Goal: Task Accomplishment & Management: Manage account settings

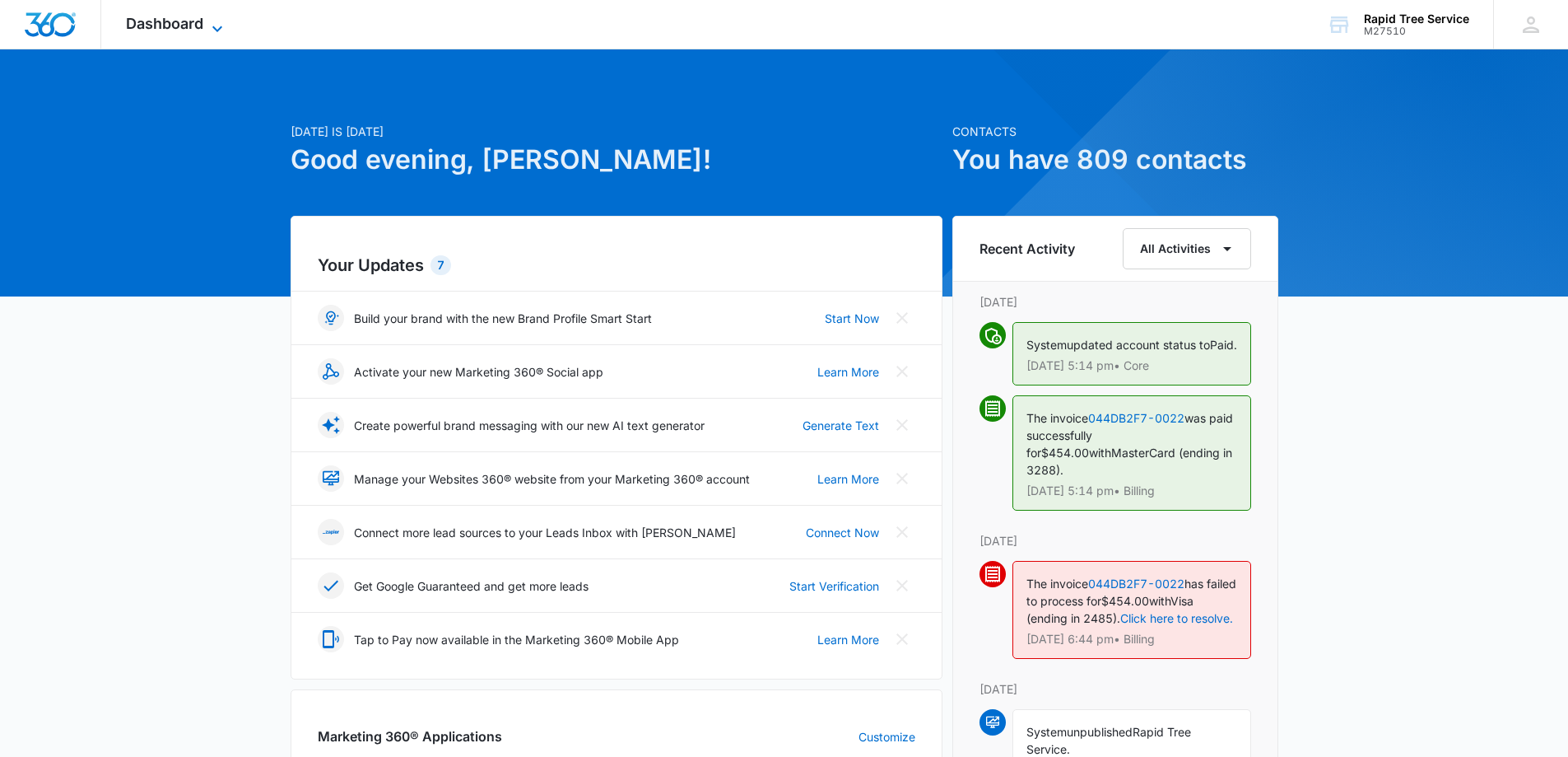
click at [194, 18] on span "Dashboard" at bounding box center [165, 23] width 77 height 17
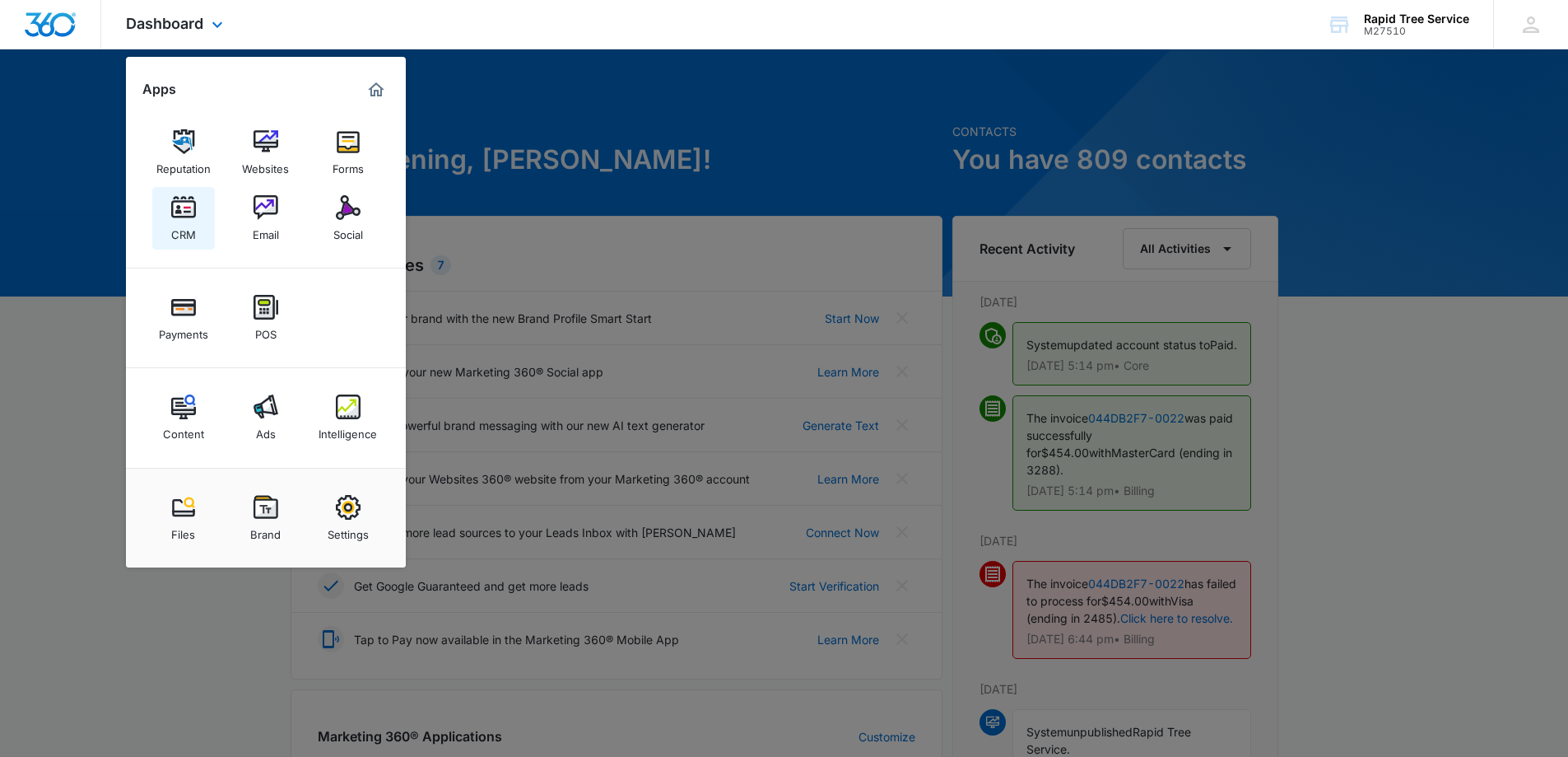
click at [188, 211] on img at bounding box center [183, 207] width 24 height 24
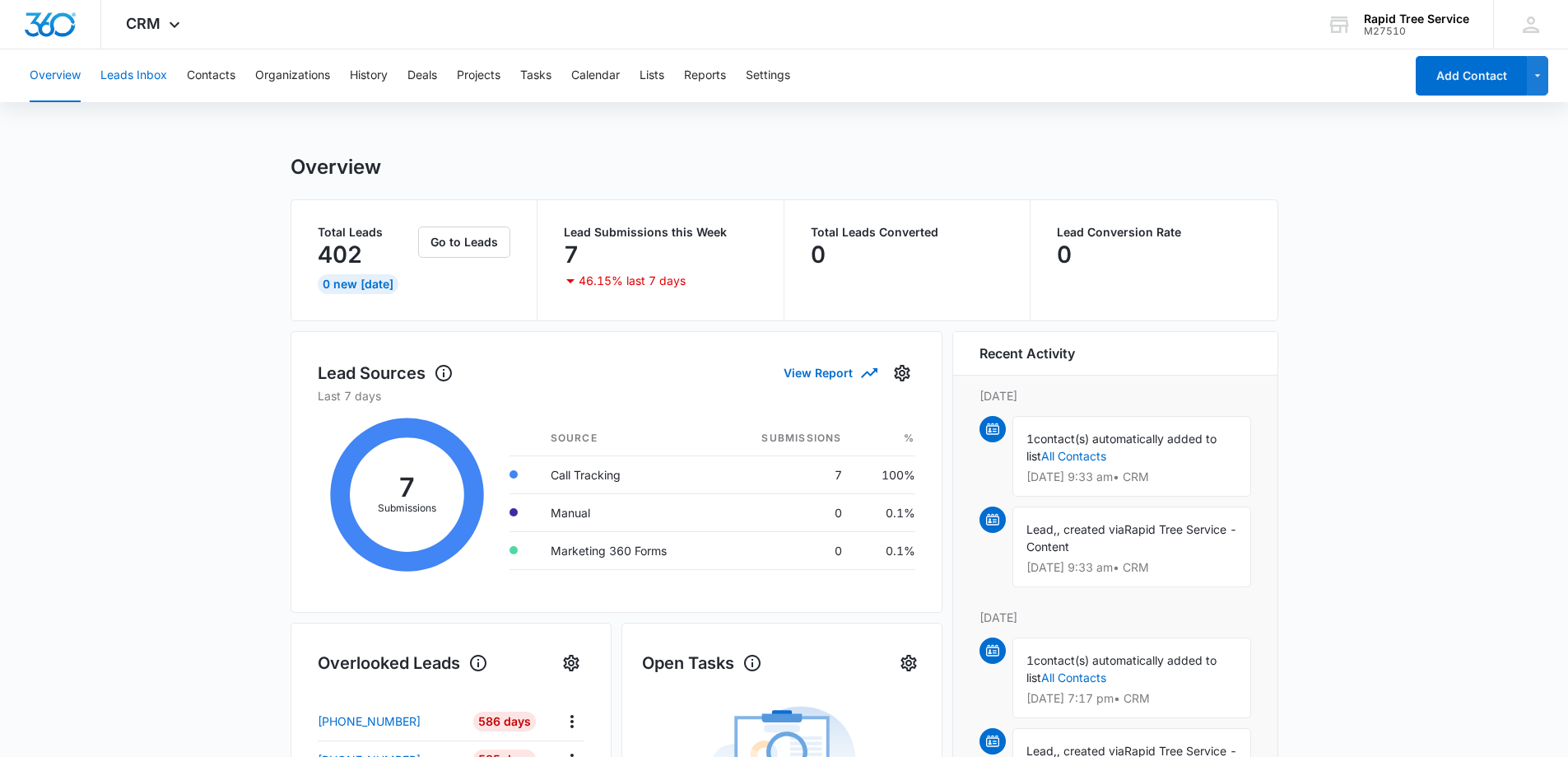
click at [149, 75] on button "Leads Inbox" at bounding box center [134, 76] width 67 height 53
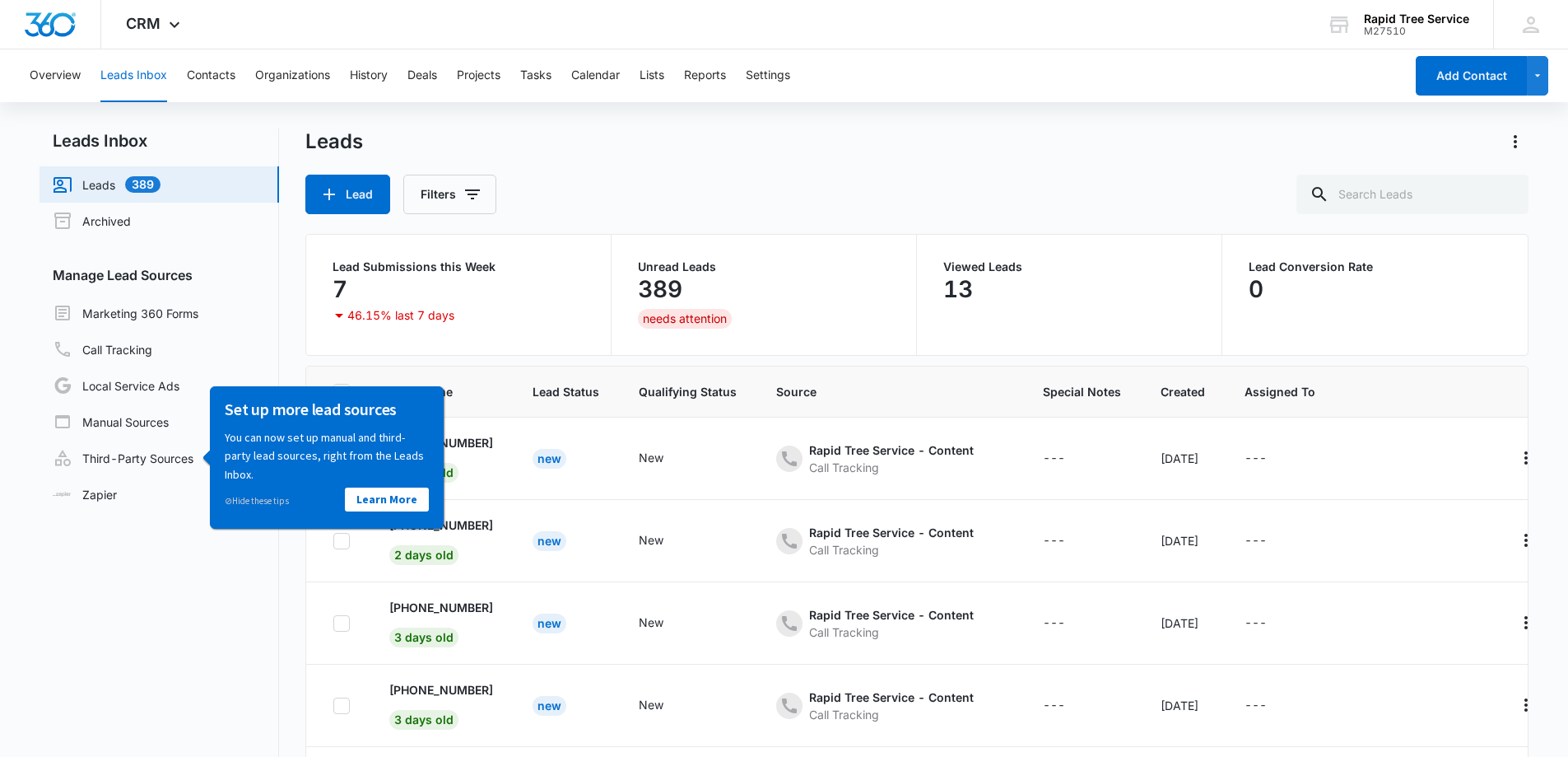
click at [188, 555] on nav "Leads Inbox Leads 389 Archived Manage Lead Sources Marketing 360 Forms Call Tra…" at bounding box center [159, 498] width 240 height 739
